Goal: Task Accomplishment & Management: Manage account settings

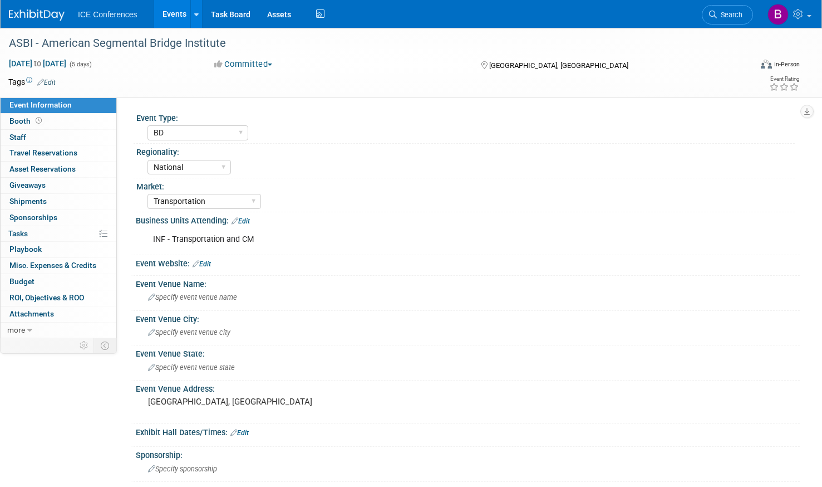
select select "BD"
select select "National"
select select "Transportation"
click at [43, 133] on link "0 Staff 0" at bounding box center [59, 138] width 116 height 16
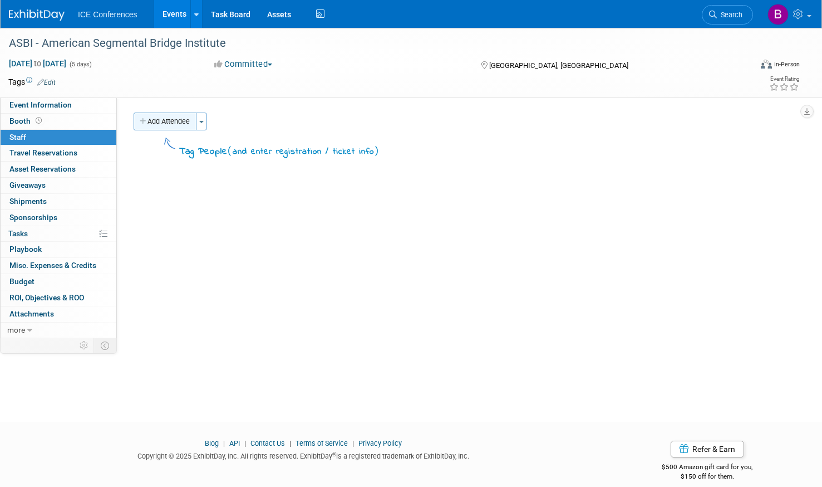
click at [144, 127] on button "Add Attendee" at bounding box center [165, 121] width 63 height 18
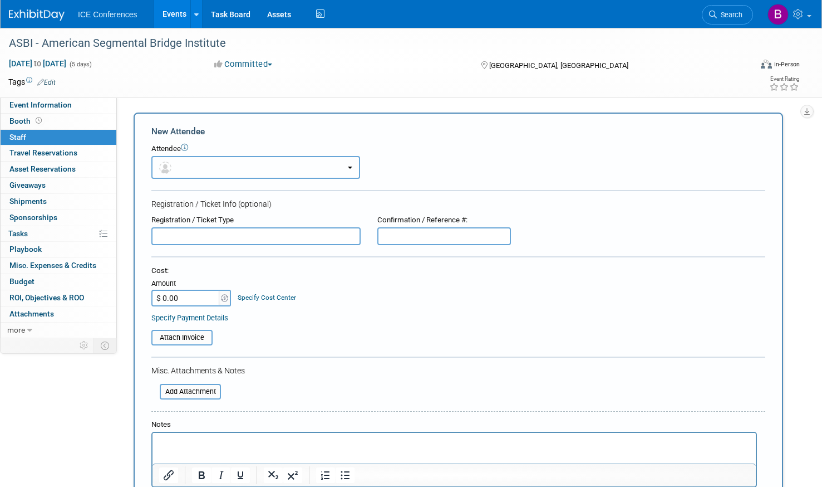
click at [184, 158] on button "button" at bounding box center [255, 167] width 209 height 23
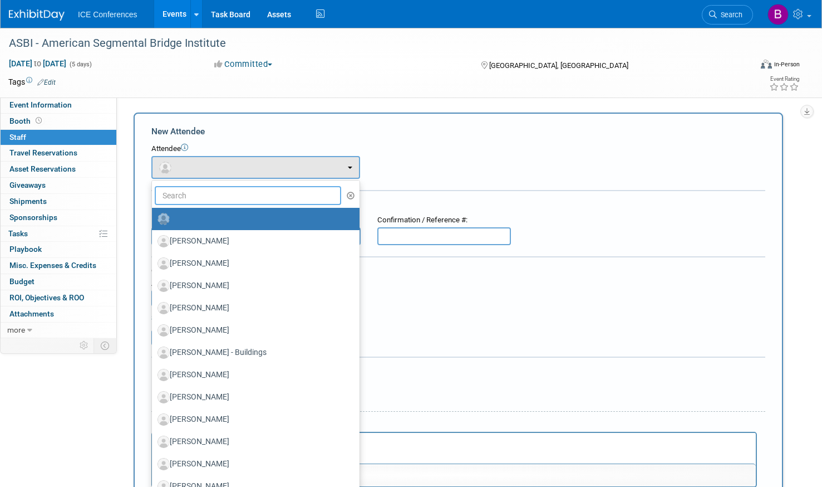
click at [195, 195] on input "text" at bounding box center [248, 195] width 187 height 19
type input "matt"
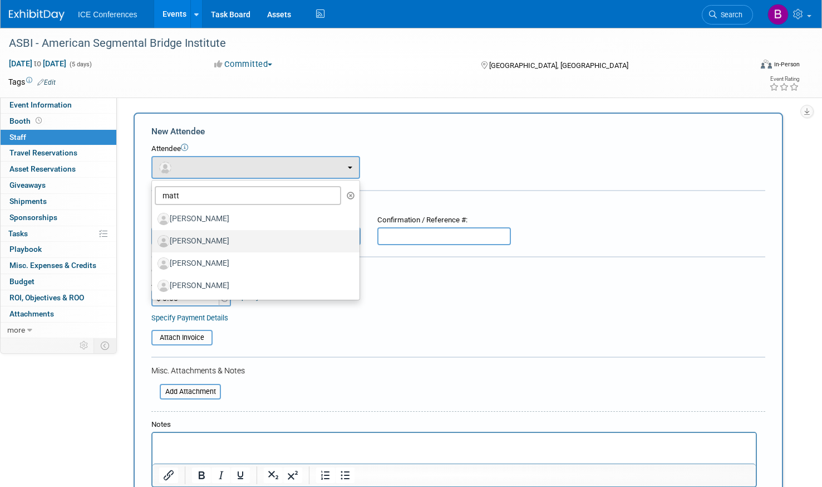
click at [198, 234] on label "Matthew Chynoweth" at bounding box center [253, 241] width 191 height 18
click at [154, 236] on input "Matthew Chynoweth" at bounding box center [149, 239] width 7 height 7
select select "b8abde18-6b08-4a88-aa53-957e235cf852"
select select "100"
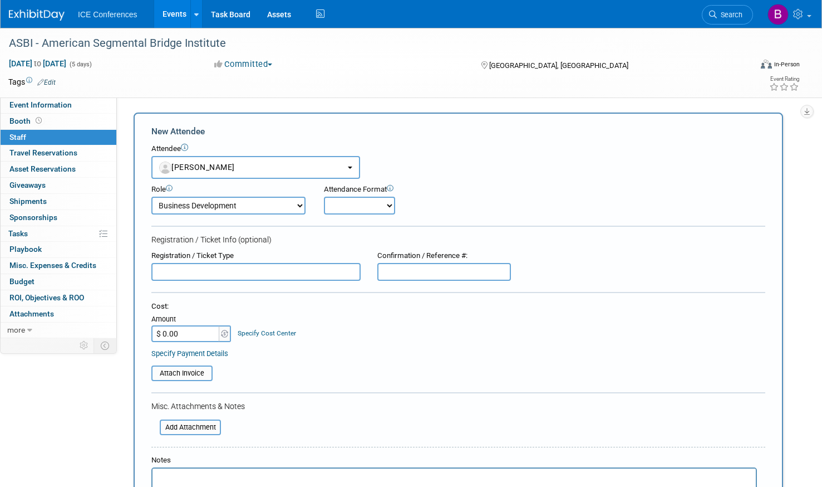
click at [352, 210] on select "Onsite Remote" at bounding box center [359, 206] width 71 height 18
select select "1"
click at [324, 197] on select "Onsite Remote" at bounding box center [359, 206] width 71 height 18
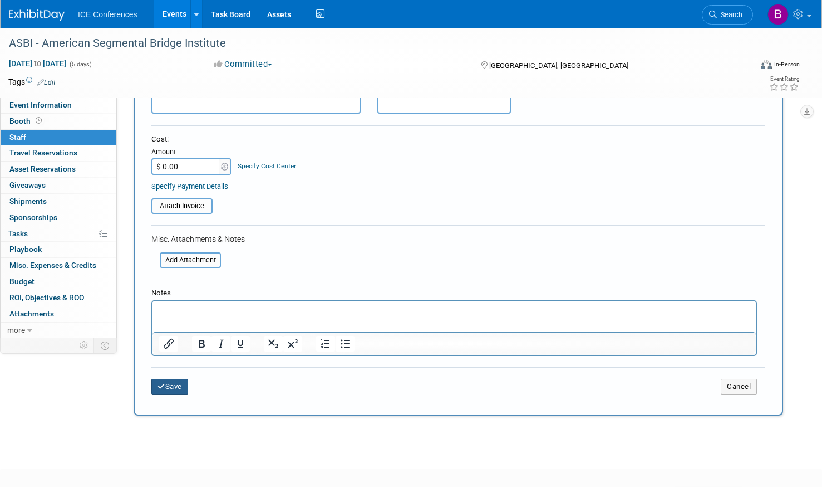
click at [175, 383] on button "Save" at bounding box center [169, 387] width 37 height 16
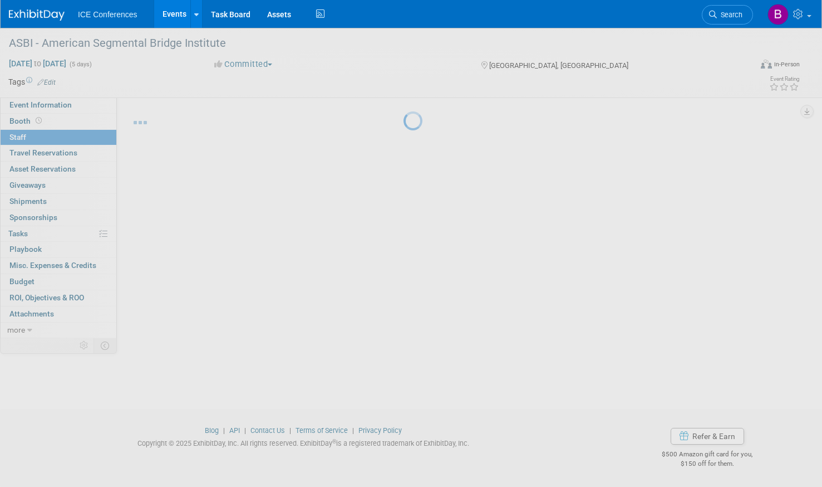
scroll to position [13, 0]
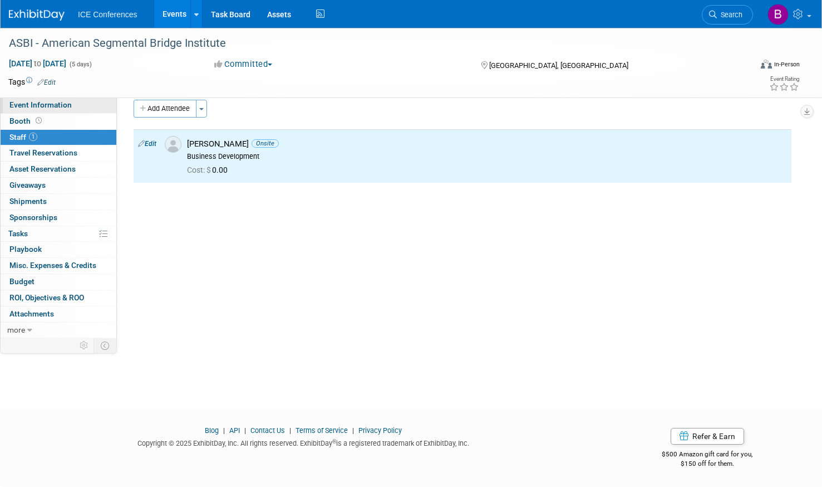
click at [91, 112] on link "Event Information" at bounding box center [59, 105] width 116 height 16
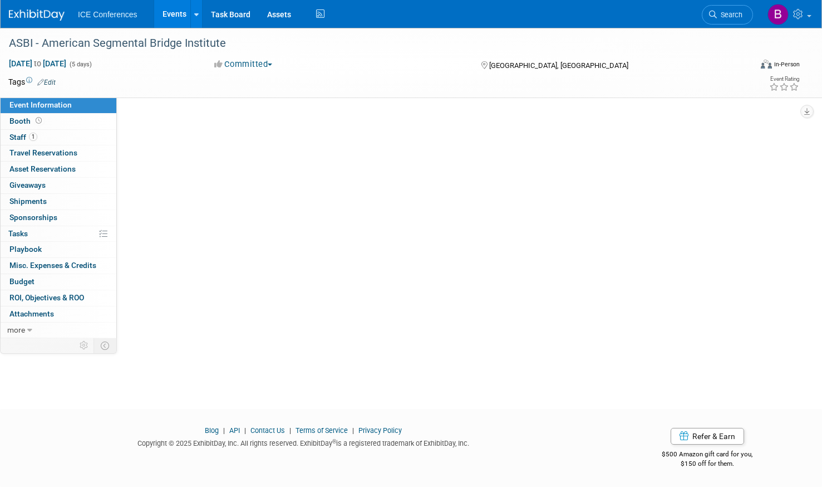
scroll to position [0, 0]
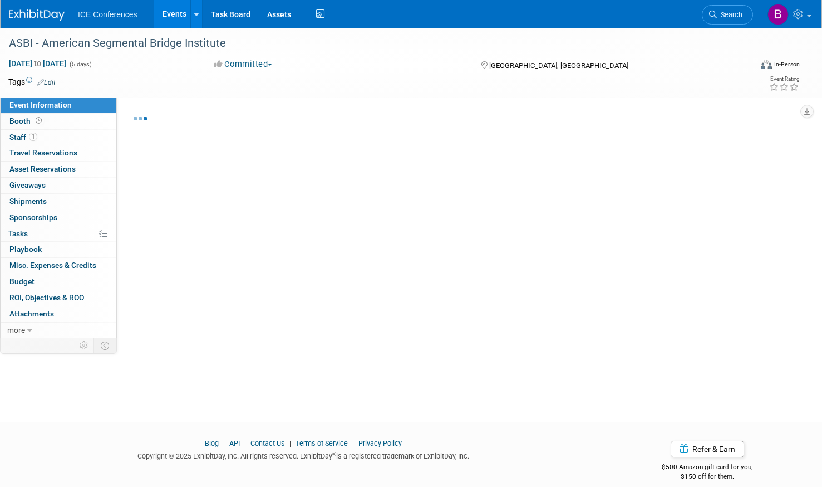
select select "BD"
select select "National"
select select "Transportation"
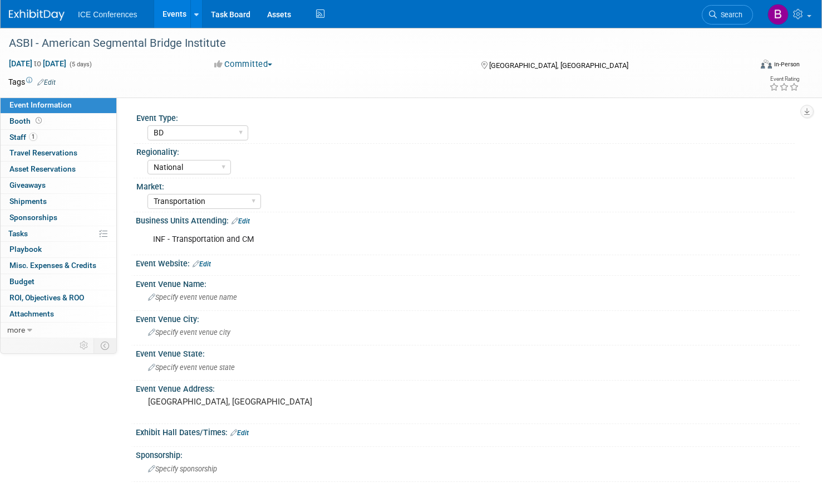
click at [177, 8] on link "Events" at bounding box center [174, 14] width 41 height 28
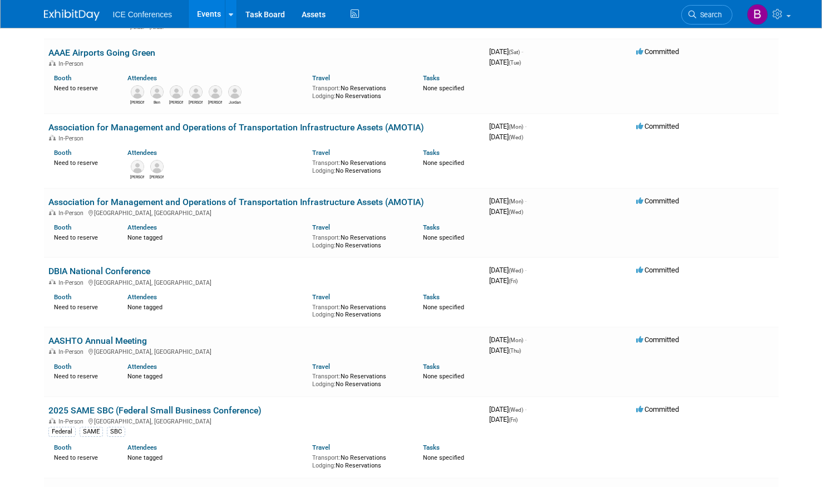
scroll to position [1058, 0]
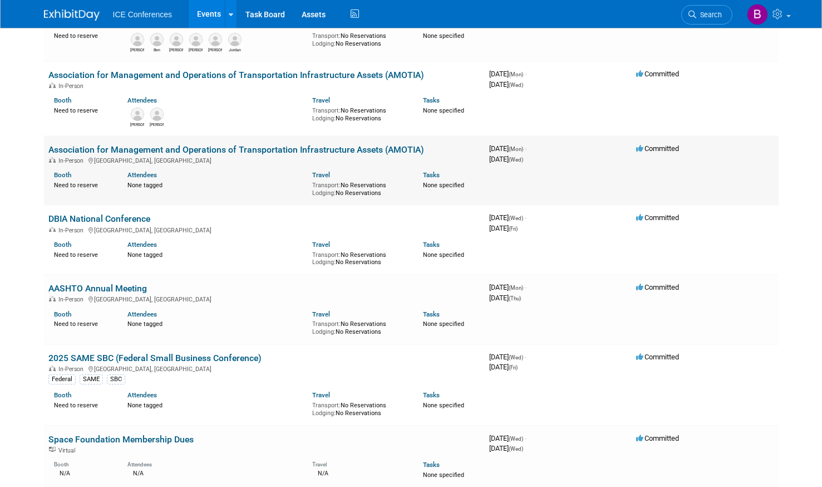
click at [178, 154] on link "Association for Management and Operations of Transportation Infrastructure Asse…" at bounding box center [236, 149] width 376 height 11
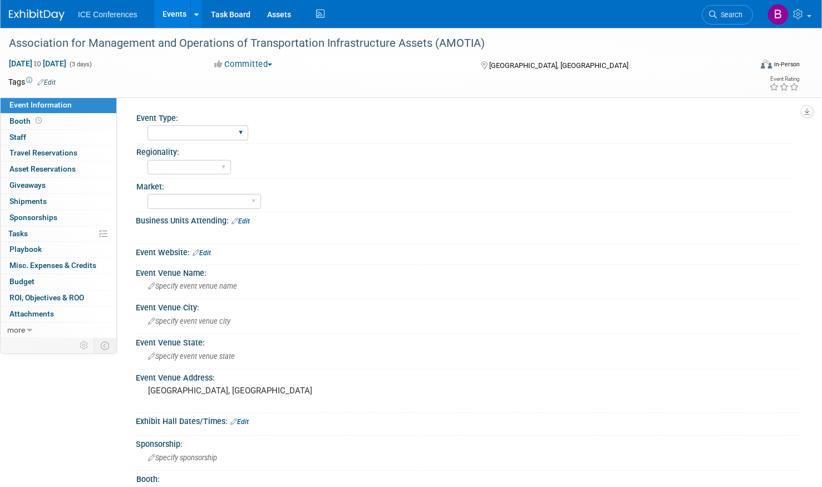
drag, startPoint x: 219, startPoint y: 128, endPoint x: 215, endPoint y: 142, distance: 14.5
click at [219, 128] on select "BD Billable Training Workshop 5K/Run Golf Non-Conference Event Luncheon Other" at bounding box center [198, 132] width 101 height 15
select select "BD"
click at [148, 125] on select "BD Billable Training Workshop 5K/Run Golf Non-Conference Event Luncheon Other" at bounding box center [198, 132] width 101 height 15
click at [210, 174] on select "Local National Regional State FAA (Aviation) International" at bounding box center [190, 167] width 84 height 15
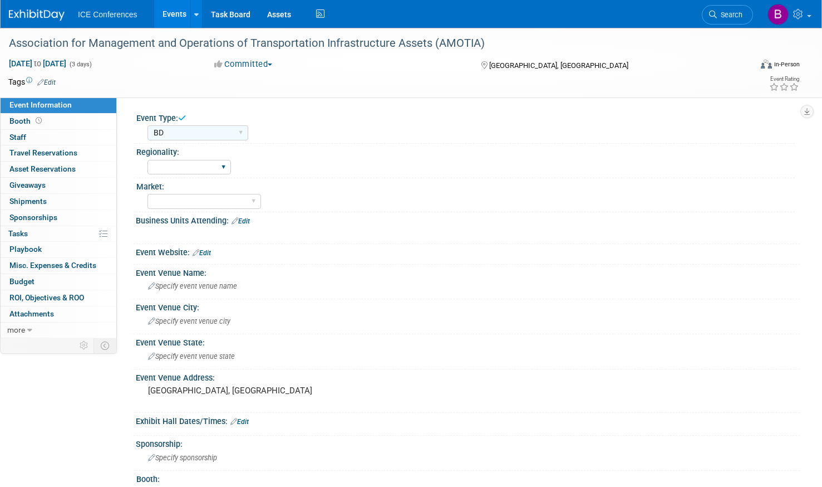
select select "National"
click at [148, 160] on select "Local National Regional State FAA (Aviation) International" at bounding box center [190, 167] width 84 height 15
click at [208, 202] on select "Aerospace Aviation Transportation Buildings (Aviation) Federal (Aerospace) CM (…" at bounding box center [205, 201] width 114 height 15
select select "Transportation"
click at [148, 194] on select "Aerospace Aviation Transportation Buildings (Aviation) Federal (Aerospace) CM (…" at bounding box center [205, 201] width 114 height 15
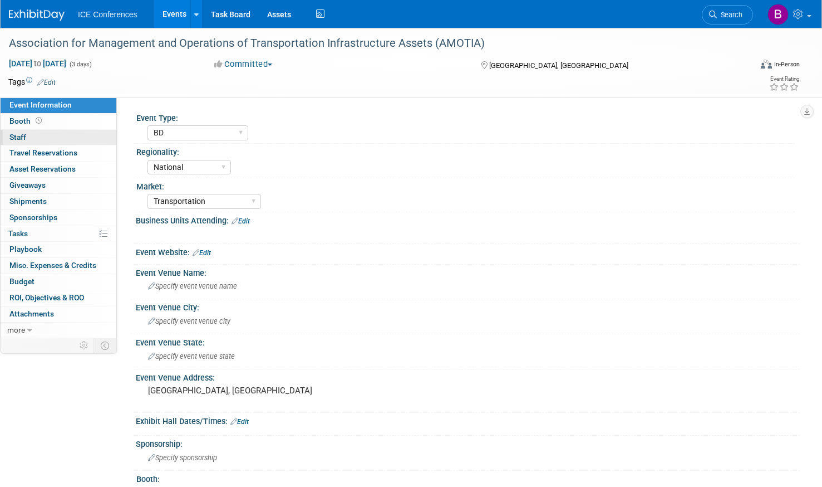
click at [77, 135] on link "0 Staff 0" at bounding box center [59, 138] width 116 height 16
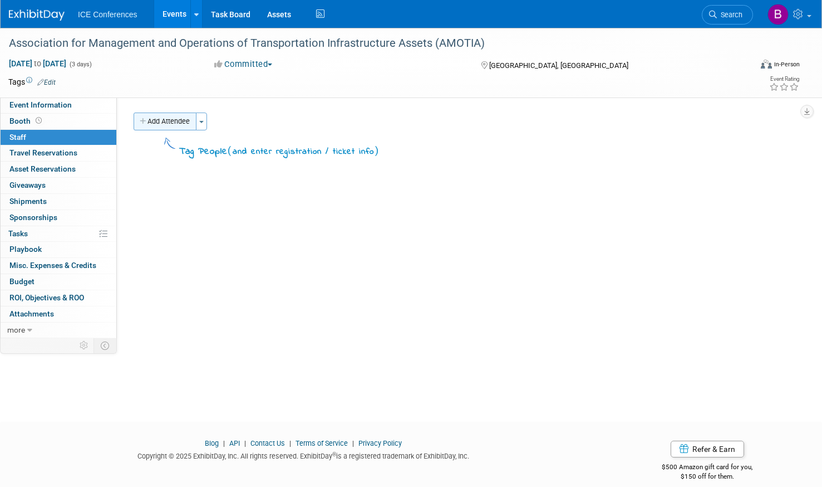
click at [164, 116] on button "Add Attendee" at bounding box center [165, 121] width 63 height 18
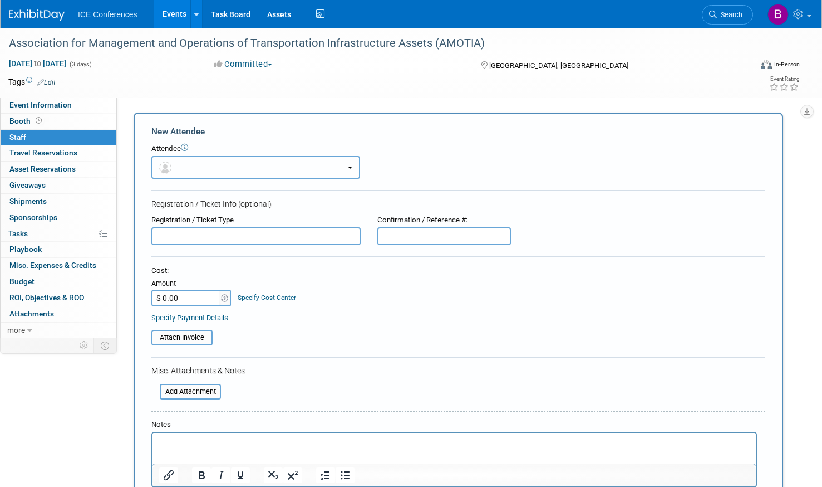
click at [184, 173] on button "button" at bounding box center [255, 167] width 209 height 23
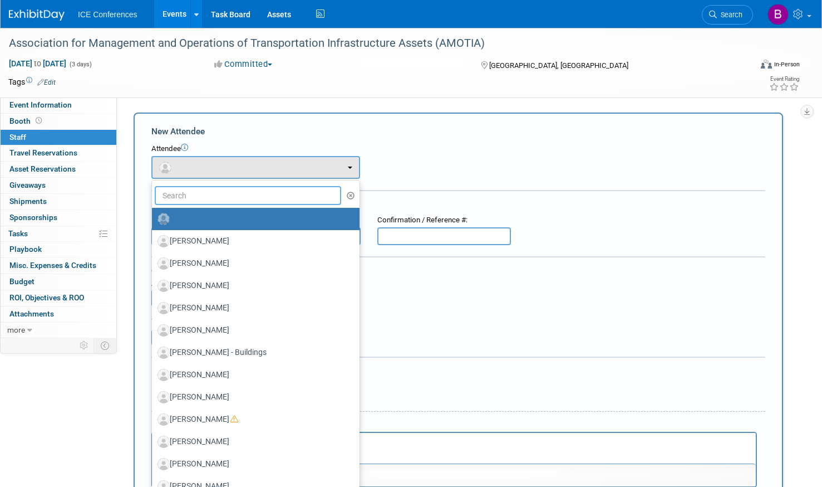
click at [187, 197] on input "text" at bounding box center [248, 195] width 187 height 19
type input "cleo"
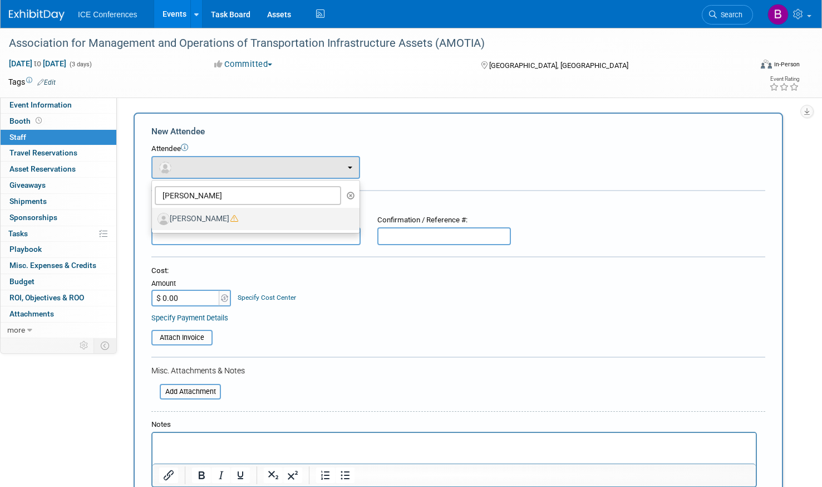
click at [206, 213] on label "Cleo Marsh" at bounding box center [253, 219] width 191 height 18
click at [154, 214] on input "Cleo Marsh" at bounding box center [149, 217] width 7 height 7
select select "70f5a1de-1496-4f0d-b069-81106d6cd31a"
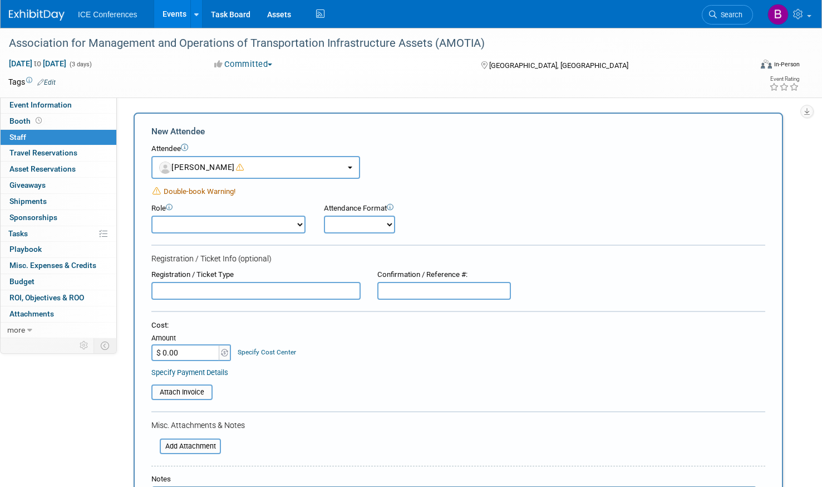
click at [270, 223] on select "Business Development Business Development - Added Business Development - Replac…" at bounding box center [228, 224] width 154 height 18
click at [311, 188] on div "Double-book Warning!" at bounding box center [458, 191] width 614 height 12
click at [179, 17] on link "Events" at bounding box center [174, 14] width 41 height 28
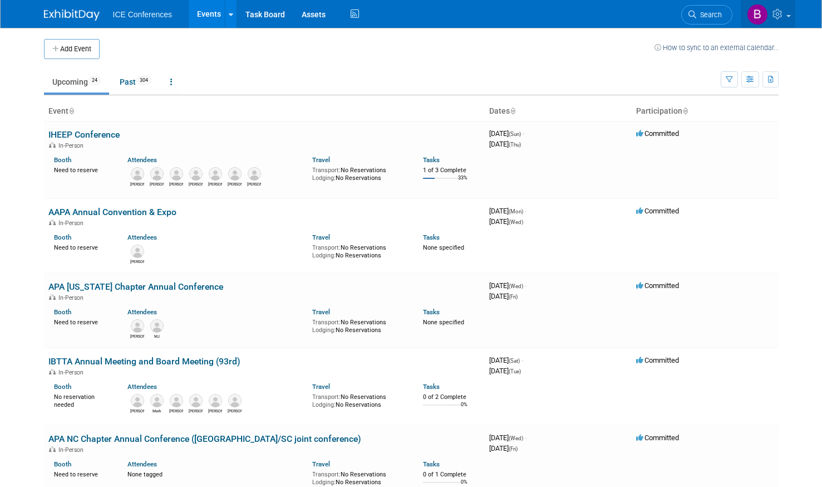
click at [777, 12] on icon at bounding box center [779, 14] width 13 height 10
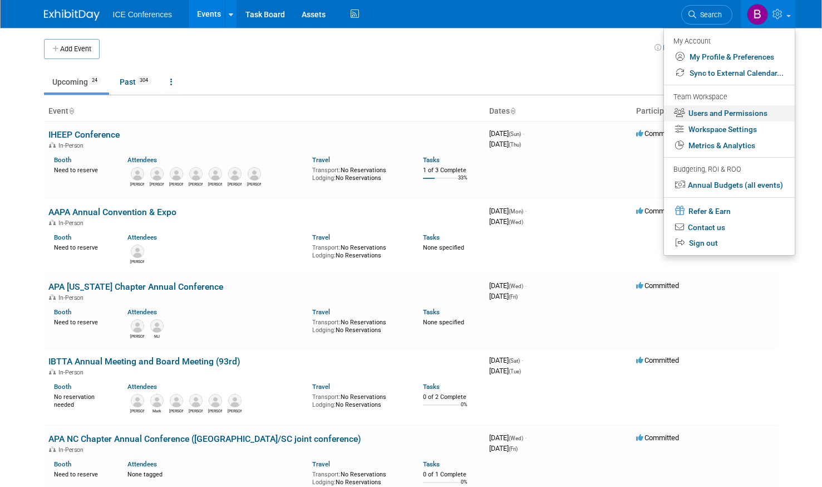
click at [710, 115] on link "Users and Permissions" at bounding box center [729, 113] width 131 height 16
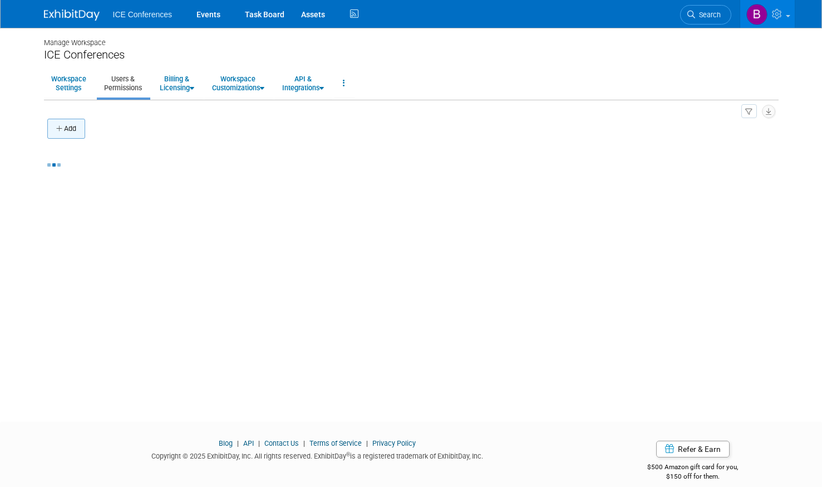
click at [76, 126] on button "Add" at bounding box center [66, 129] width 38 height 20
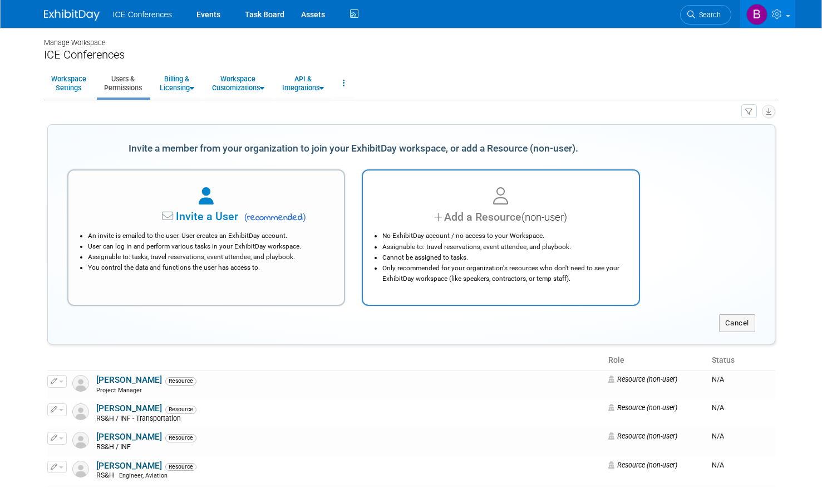
click at [409, 216] on div "Add a Resource (non-user)" at bounding box center [501, 217] width 248 height 16
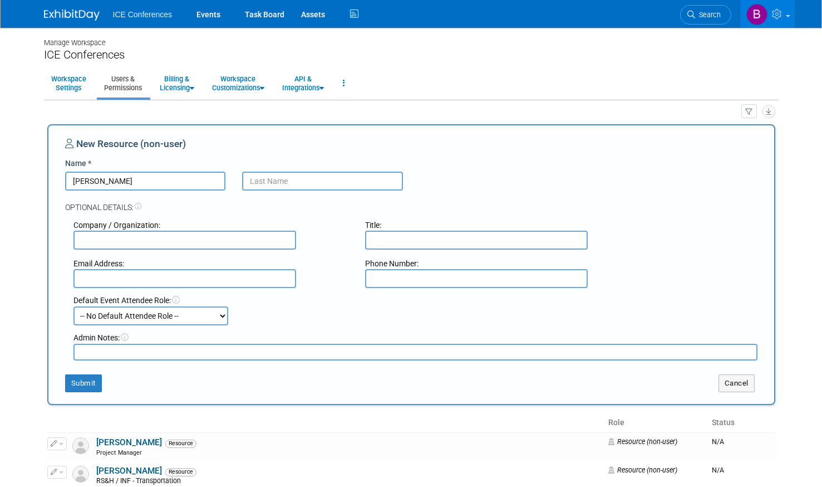
type input "[PERSON_NAME]"
type input "RS&H / Transportation"
click at [80, 387] on button "Submit" at bounding box center [83, 383] width 37 height 18
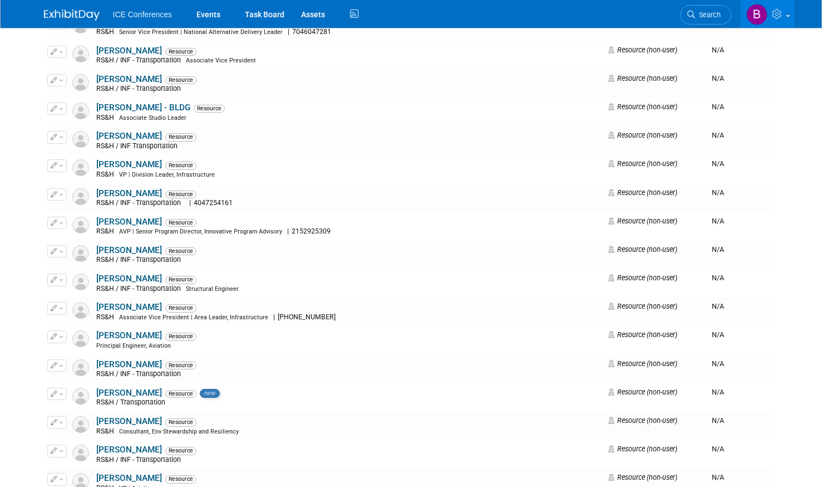
scroll to position [1002, 0]
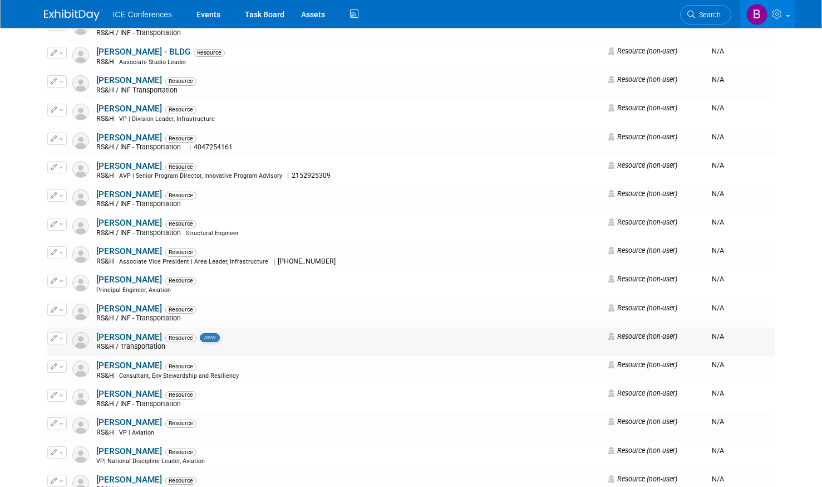
click at [60, 339] on span "button" at bounding box center [61, 338] width 4 height 2
click at [68, 354] on link "Edit" at bounding box center [92, 356] width 88 height 16
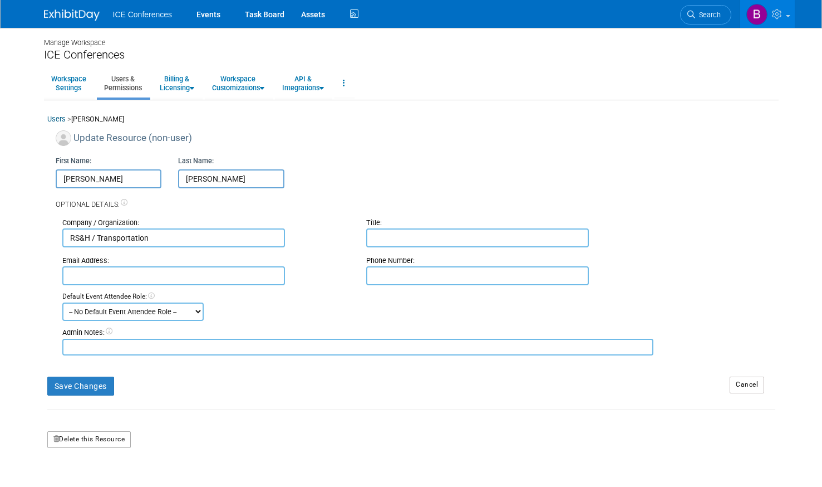
click at [110, 434] on button "Delete this Resource" at bounding box center [89, 439] width 84 height 17
click at [74, 483] on link "Yes" at bounding box center [77, 486] width 33 height 18
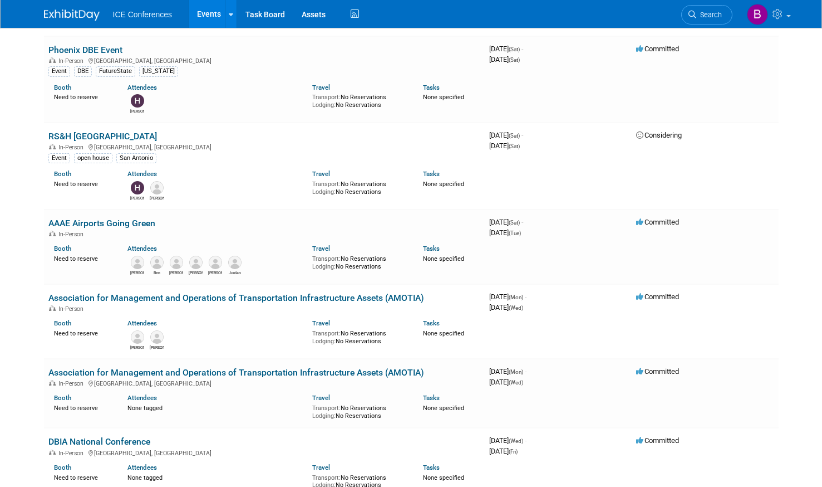
scroll to position [891, 0]
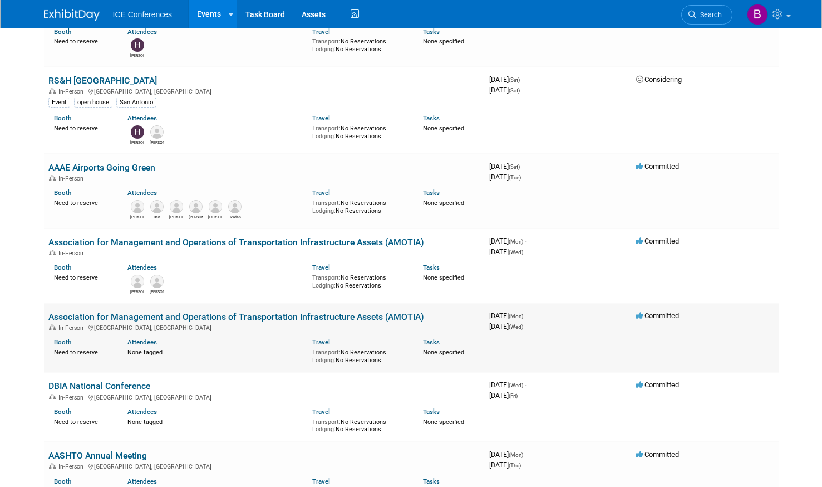
click at [101, 316] on link "Association for Management and Operations of Transportation Infrastructure Asse…" at bounding box center [236, 316] width 376 height 11
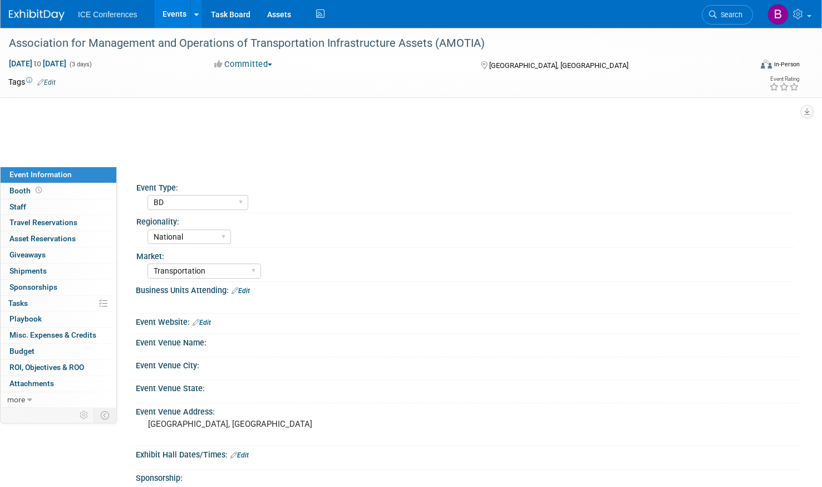
select select "BD"
select select "National"
select select "Transportation"
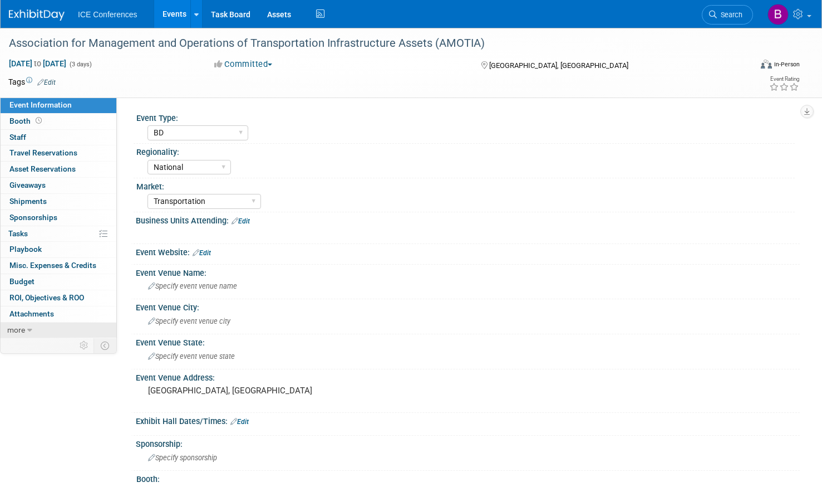
click at [67, 329] on link "more" at bounding box center [59, 330] width 116 height 16
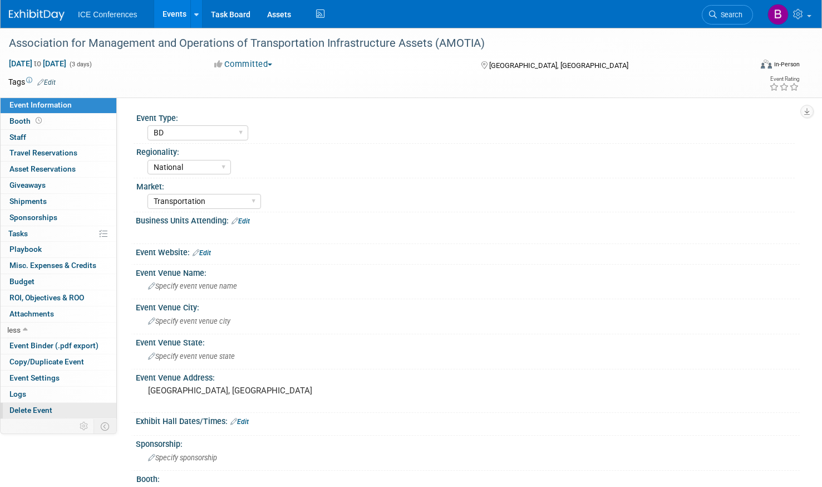
click at [57, 410] on link "Delete Event" at bounding box center [59, 411] width 116 height 16
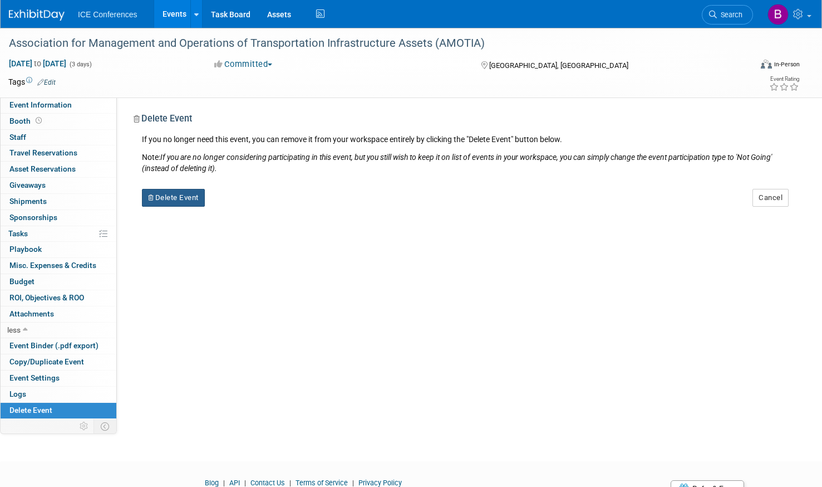
click at [170, 202] on button "Delete Event" at bounding box center [173, 198] width 63 height 18
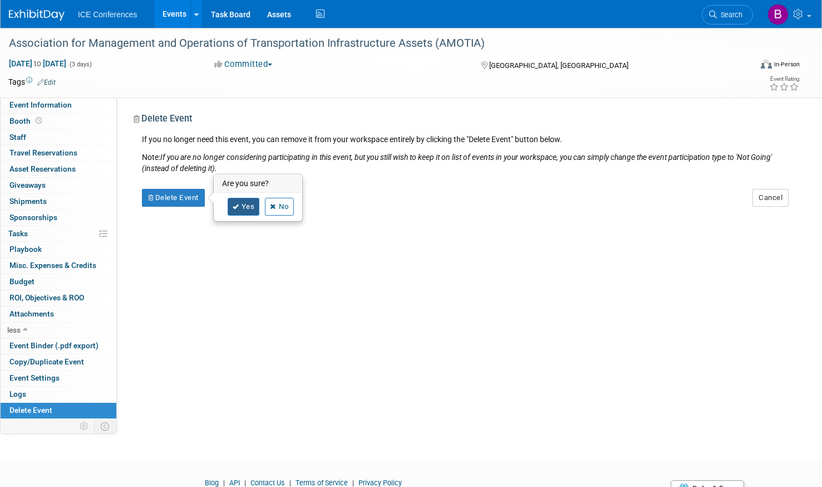
click at [238, 207] on icon at bounding box center [236, 207] width 7 height 6
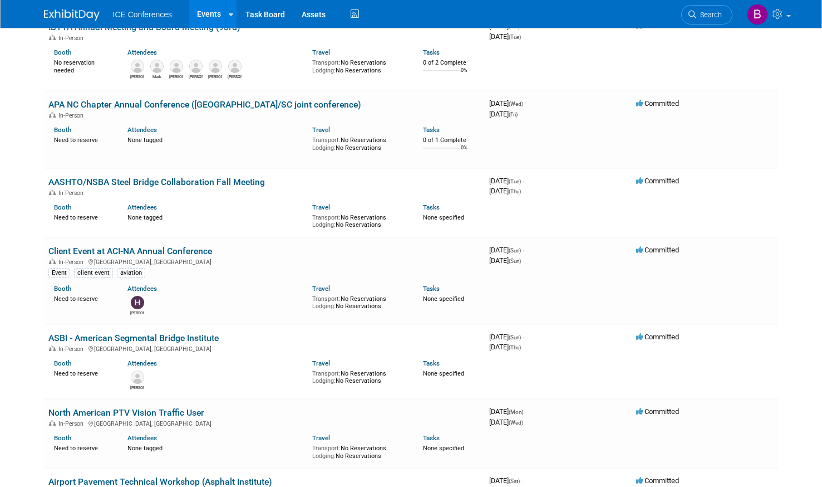
scroll to position [278, 0]
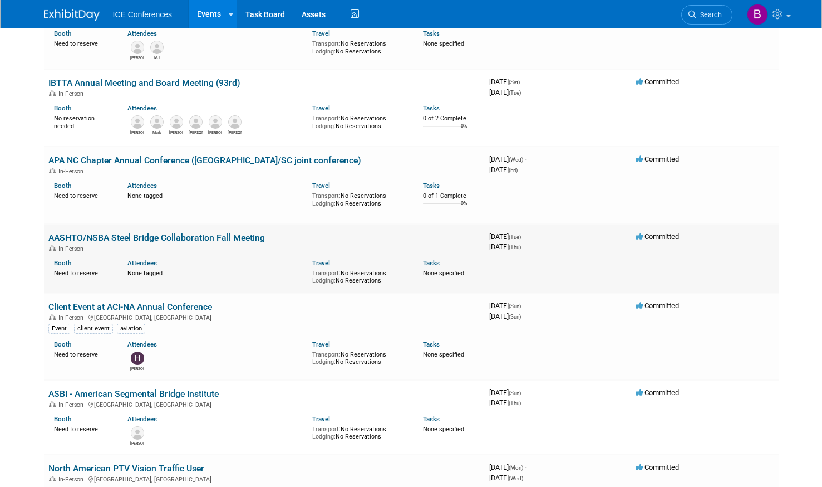
click at [192, 237] on link "AASHTO/NSBA Steel Bridge Collaboration Fall Meeting" at bounding box center [156, 237] width 217 height 11
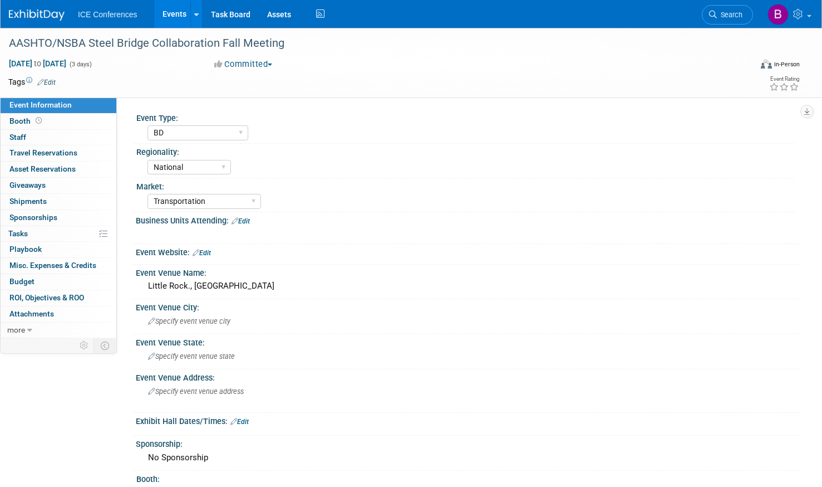
select select "BD"
select select "National"
select select "Transportation"
select select "No"
click at [63, 120] on link "Booth" at bounding box center [59, 122] width 116 height 16
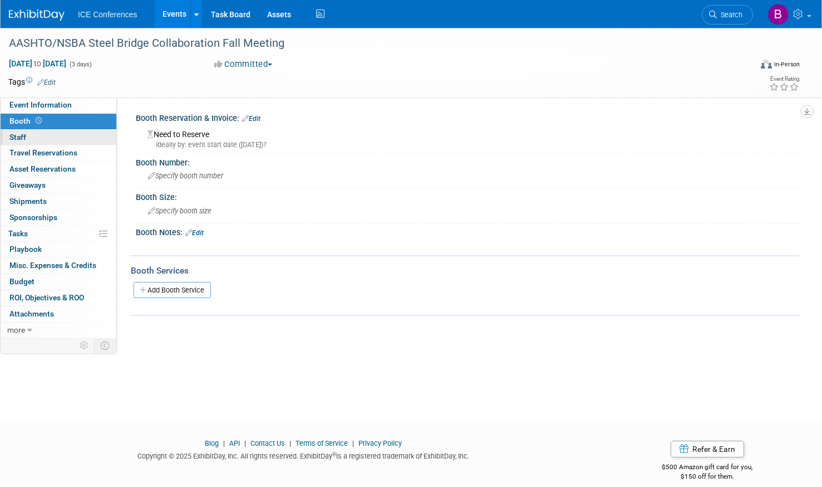
click at [58, 131] on link "0 Staff 0" at bounding box center [59, 138] width 116 height 16
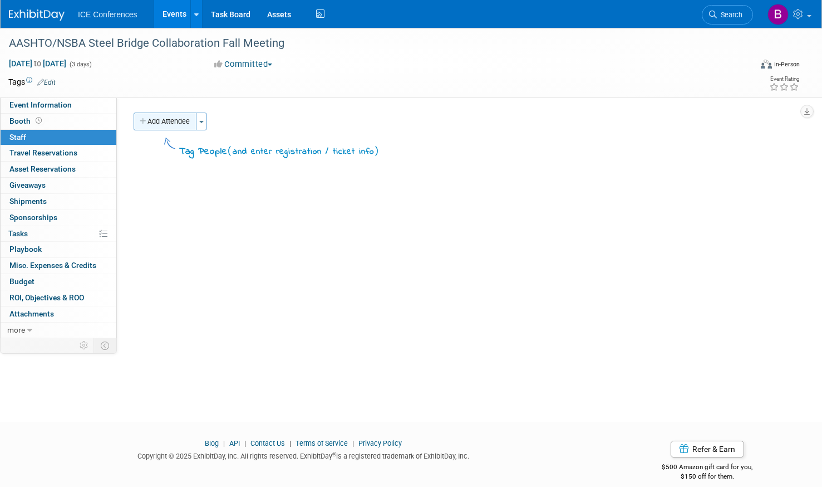
click at [164, 121] on button "Add Attendee" at bounding box center [165, 121] width 63 height 18
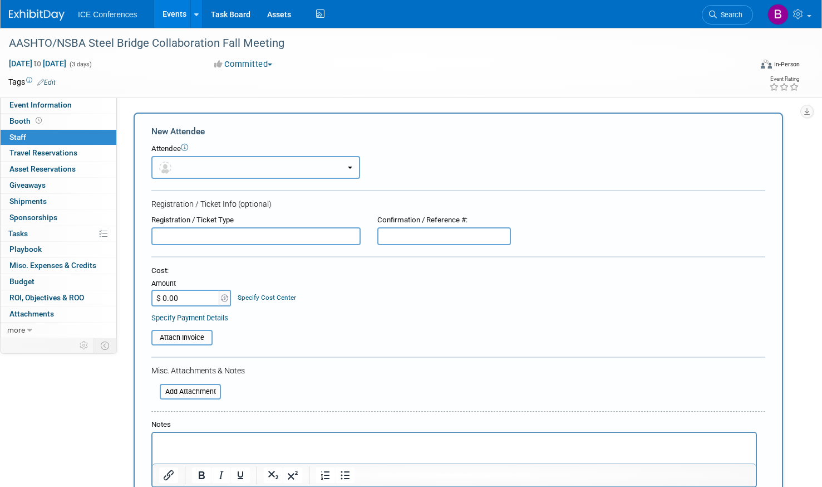
click at [199, 174] on button "button" at bounding box center [255, 167] width 209 height 23
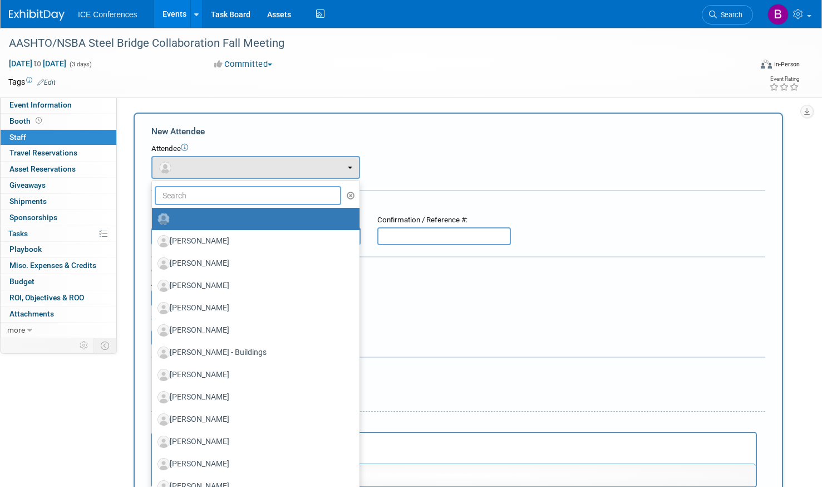
click at [195, 193] on input "text" at bounding box center [248, 195] width 187 height 19
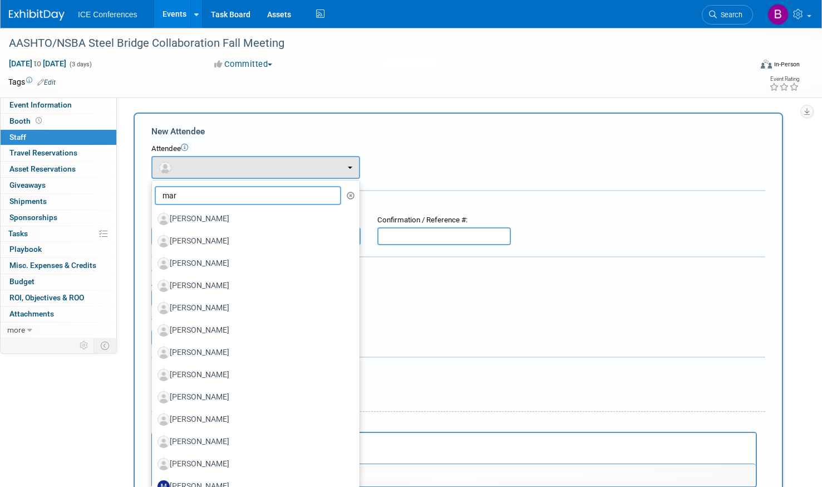
type input "marc"
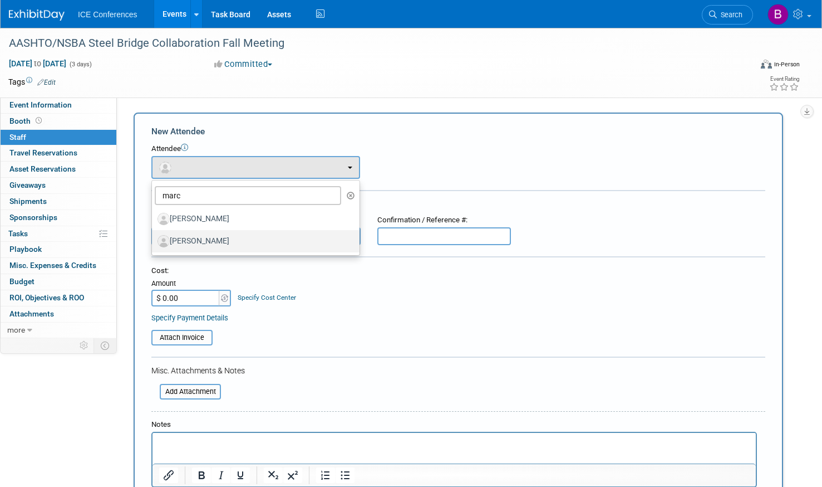
click at [190, 237] on label "[PERSON_NAME]" at bounding box center [253, 241] width 191 height 18
click at [154, 237] on input "[PERSON_NAME]" at bounding box center [149, 239] width 7 height 7
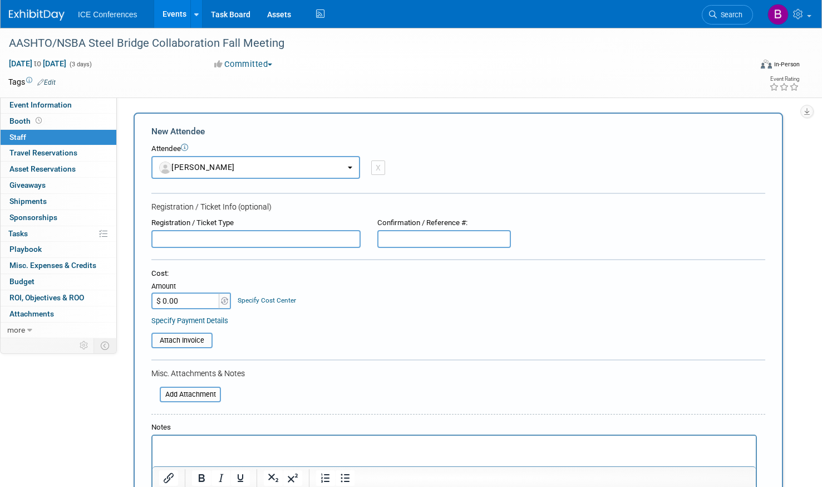
select select "84b2d9f3-f0be-45d6-af59-57d32683d1c5"
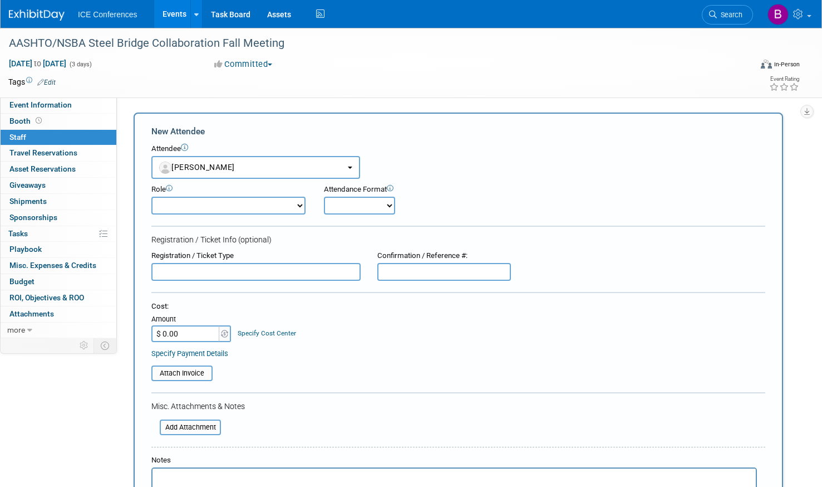
click at [227, 200] on select "Business Development Business Development - Added Business Development - Replac…" at bounding box center [228, 206] width 154 height 18
select select "100"
click at [151, 197] on select "Business Development Business Development - Added Business Development - Replac…" at bounding box center [228, 206] width 154 height 18
click at [344, 214] on select "Onsite Remote" at bounding box center [359, 206] width 71 height 18
select select "1"
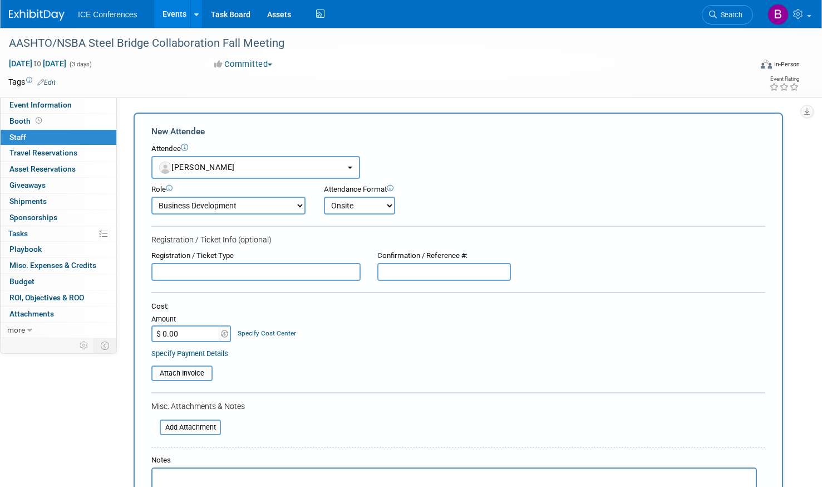
click at [324, 197] on select "Onsite Remote" at bounding box center [359, 206] width 71 height 18
